Goal: Use online tool/utility: Utilize a website feature to perform a specific function

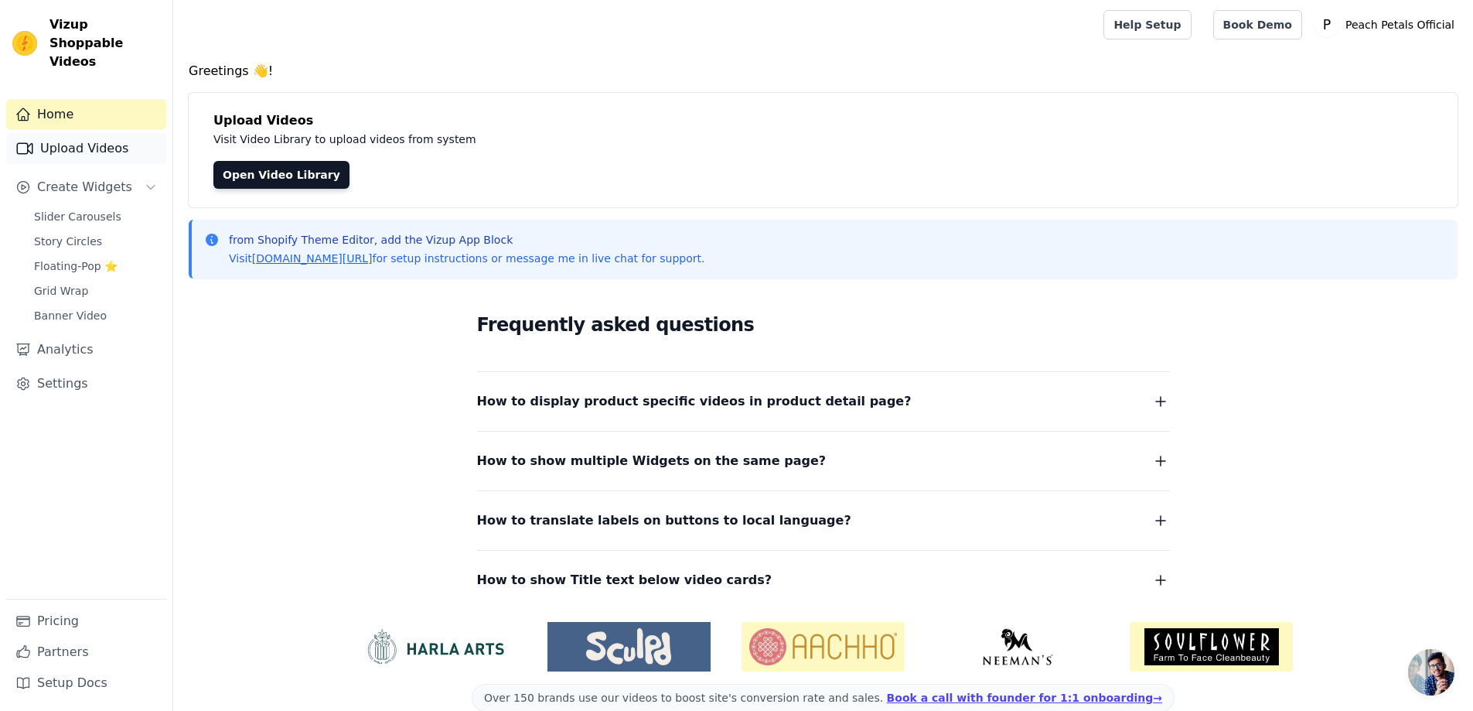
click at [70, 133] on link "Upload Videos" at bounding box center [86, 148] width 160 height 31
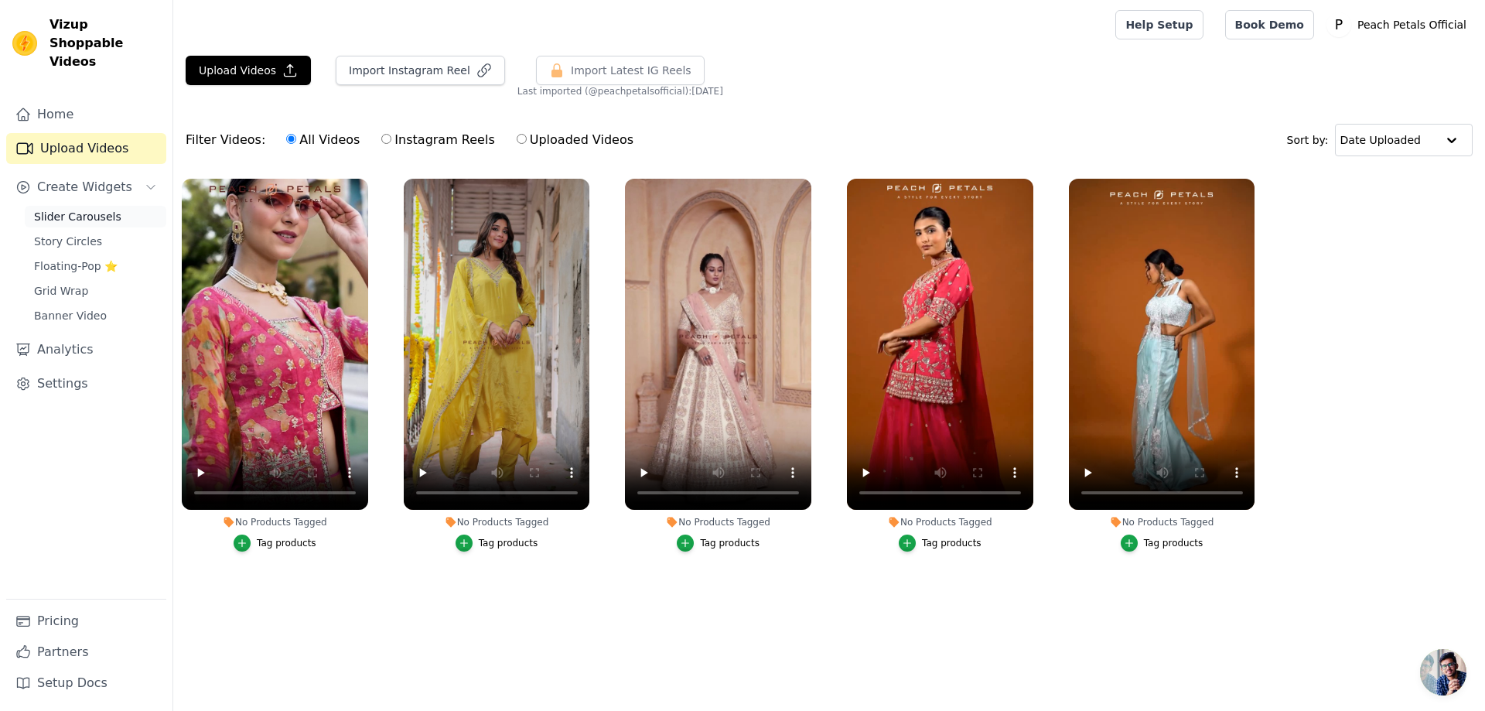
click at [63, 209] on span "Slider Carousels" at bounding box center [77, 216] width 87 height 15
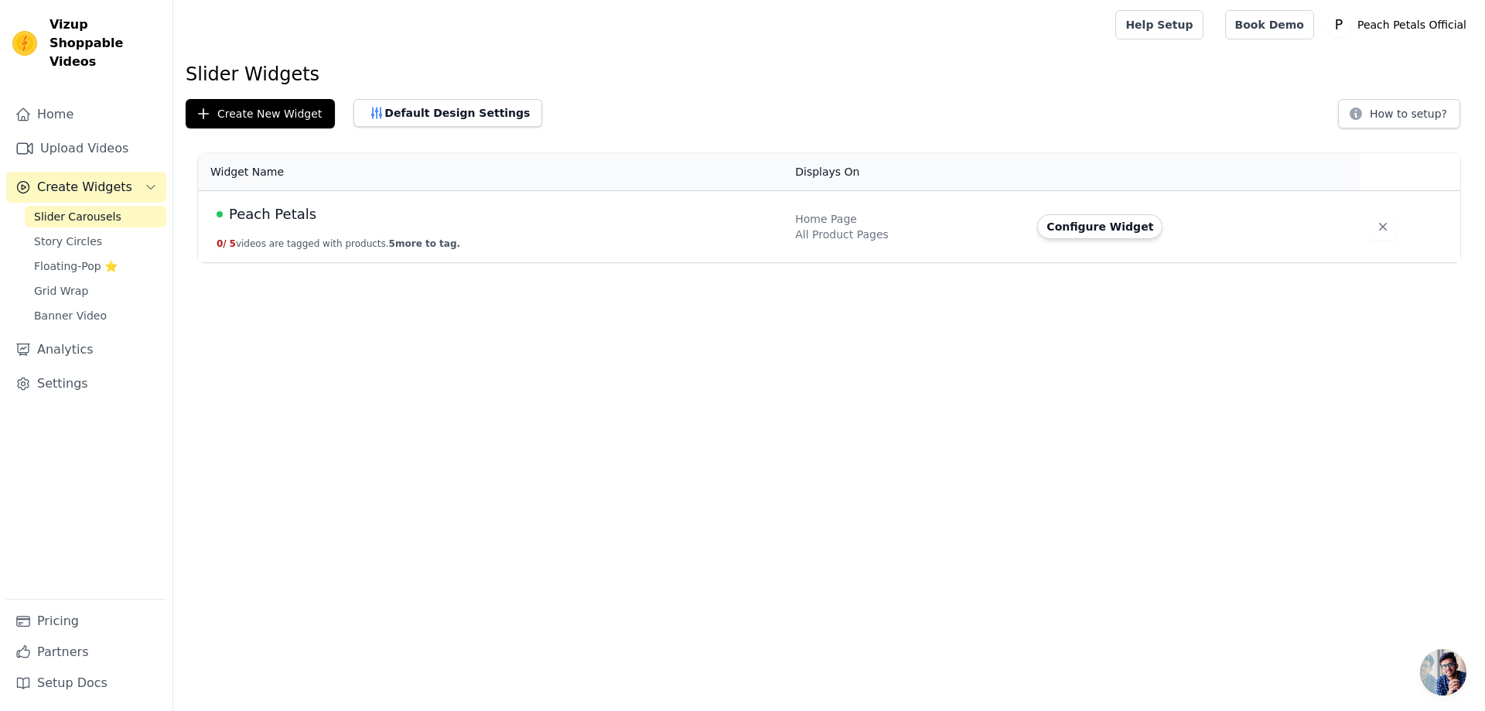
click at [306, 236] on td "Peach Petals 0 / 5 videos are tagged with products. 5 more to tag." at bounding box center [492, 227] width 588 height 72
click at [294, 223] on span "Peach Petals" at bounding box center [272, 214] width 87 height 22
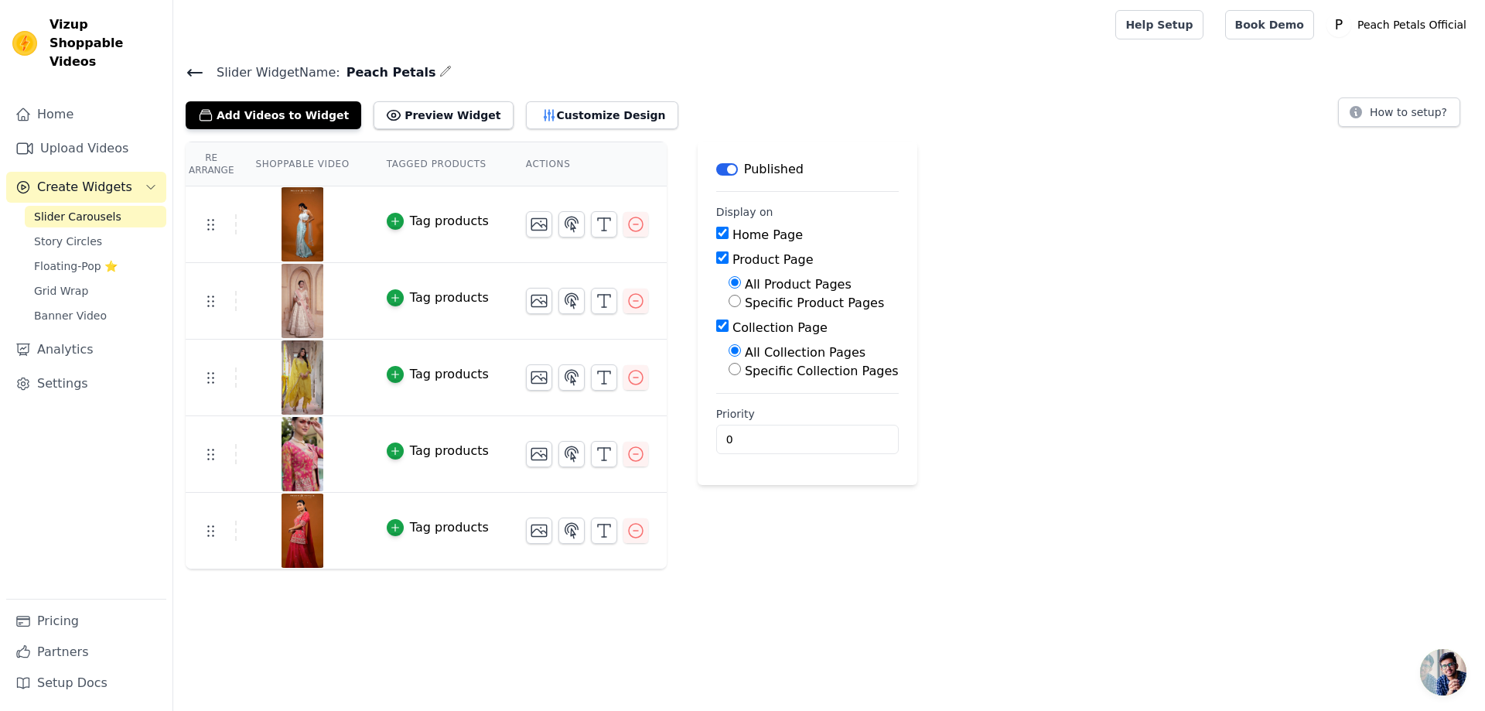
click at [481, 115] on div "Add Videos to Widget Preview Widget Customize Design" at bounding box center [438, 112] width 505 height 34
click at [526, 113] on button "Customize Design" at bounding box center [602, 115] width 152 height 28
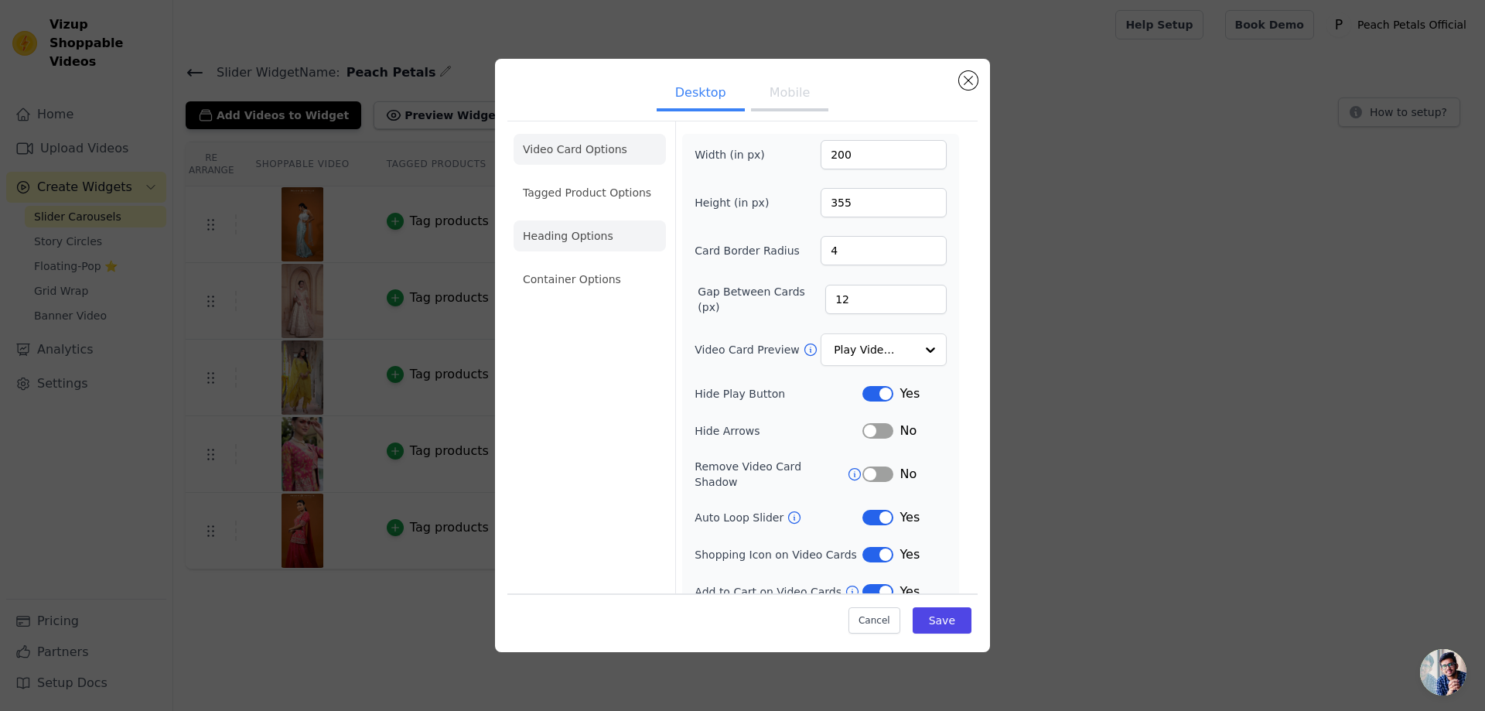
click at [557, 243] on li "Heading Options" at bounding box center [589, 235] width 152 height 31
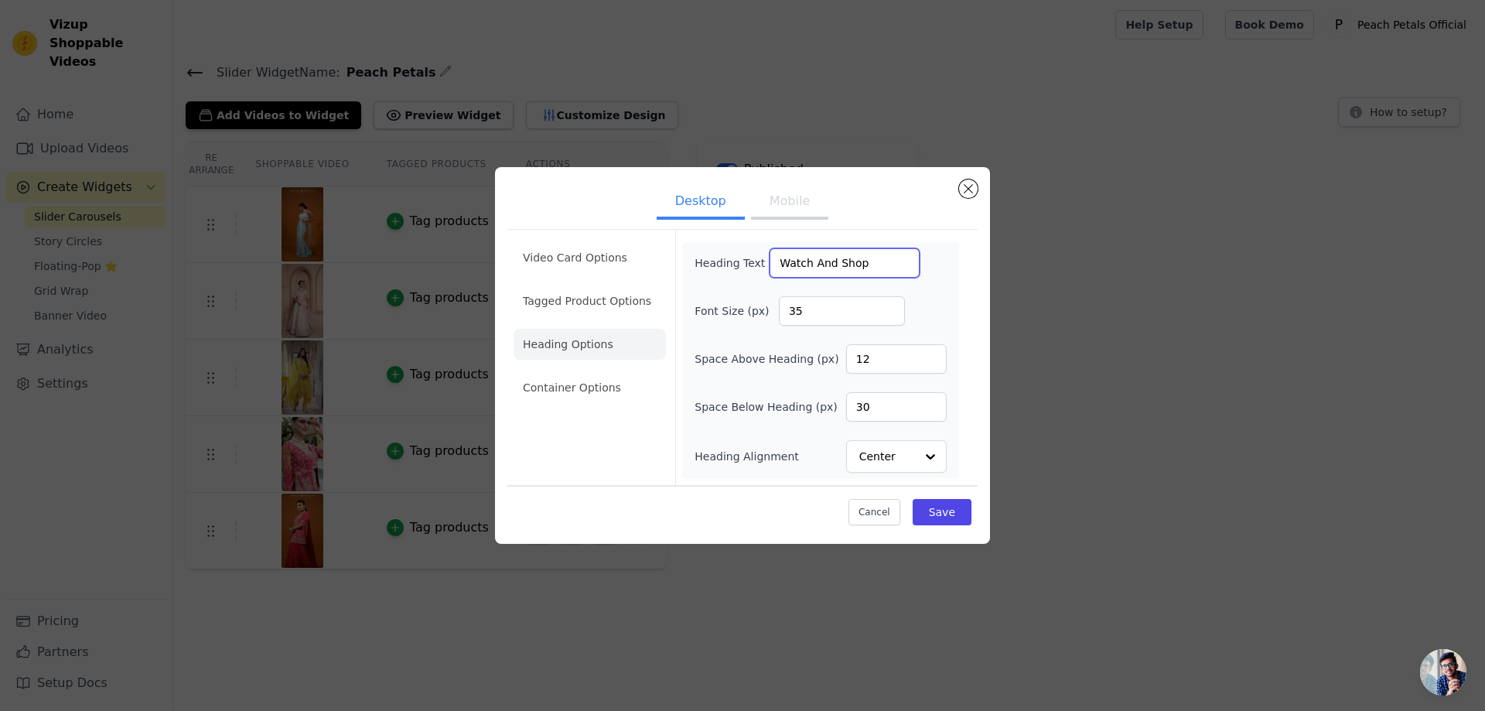
drag, startPoint x: 845, startPoint y: 265, endPoint x: 765, endPoint y: 262, distance: 79.7
click at [769, 262] on input "Watch And Shop" at bounding box center [844, 262] width 150 height 29
paste input "Under 1999"
drag, startPoint x: 830, startPoint y: 263, endPoint x: 757, endPoint y: 260, distance: 73.5
click at [757, 260] on div "Heading Text Under 1999" at bounding box center [806, 262] width 225 height 29
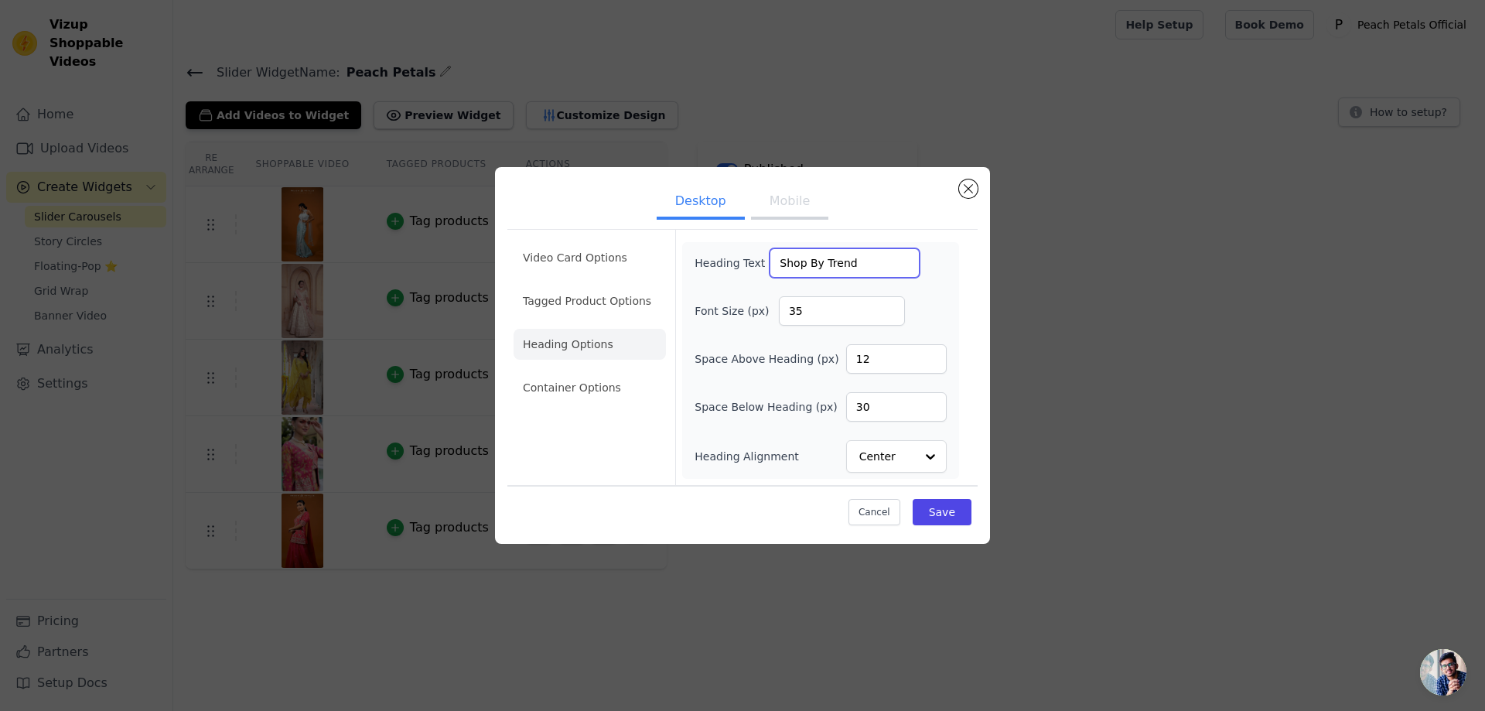
type input "Shop By Trend"
click at [933, 327] on div "Heading Text Shop By Trend Font Size (px) 35 Space Above Heading (px) 12 Space …" at bounding box center [820, 360] width 252 height 224
click at [577, 387] on li "Container Options" at bounding box center [589, 387] width 152 height 31
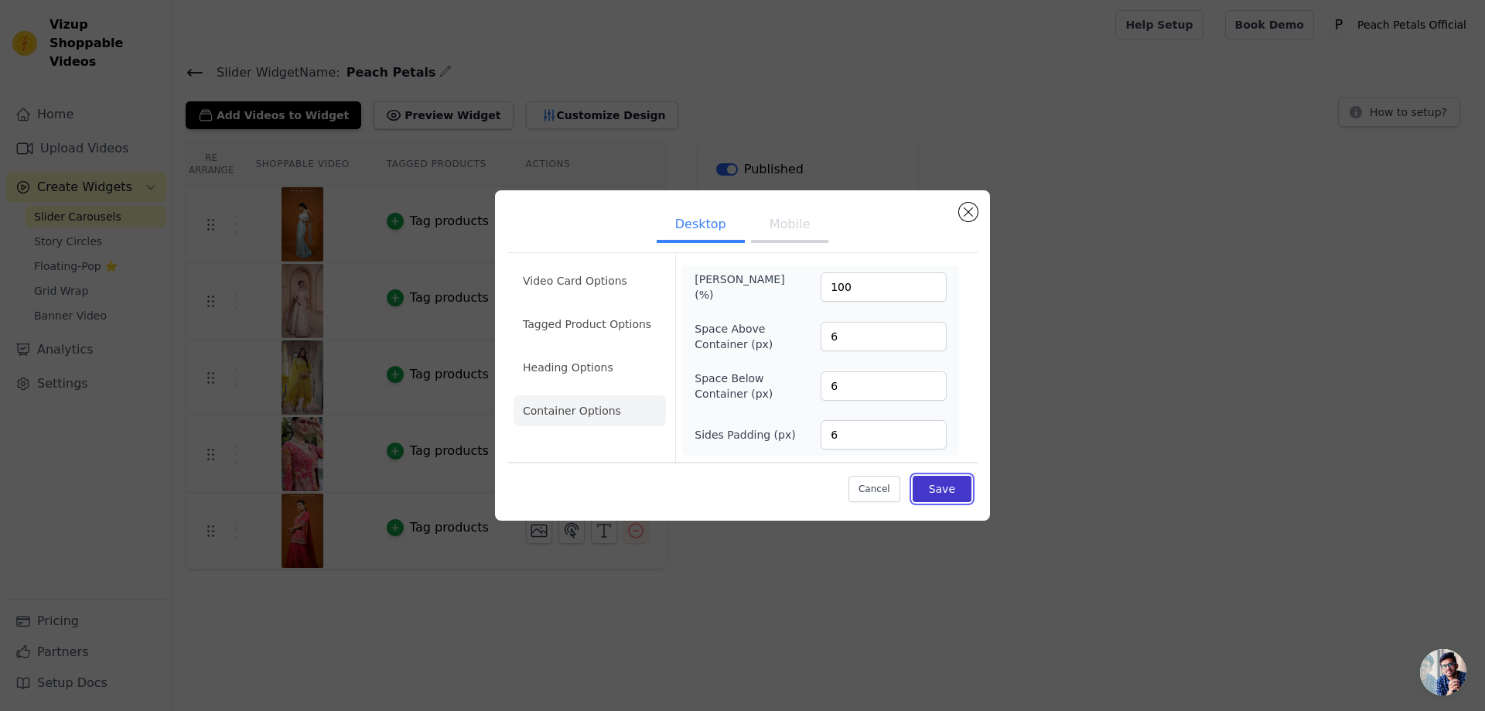
click at [953, 493] on button "Save" at bounding box center [941, 489] width 59 height 26
